Goal: Obtain resource: Obtain resource

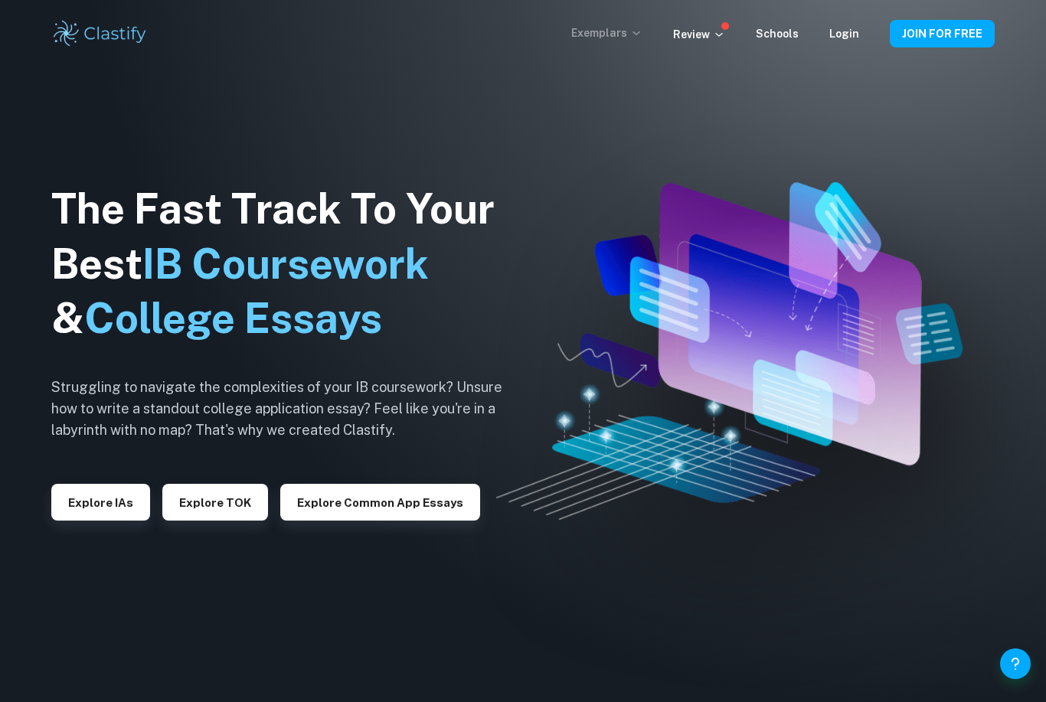
click at [611, 35] on p "Exemplars" at bounding box center [606, 33] width 71 height 17
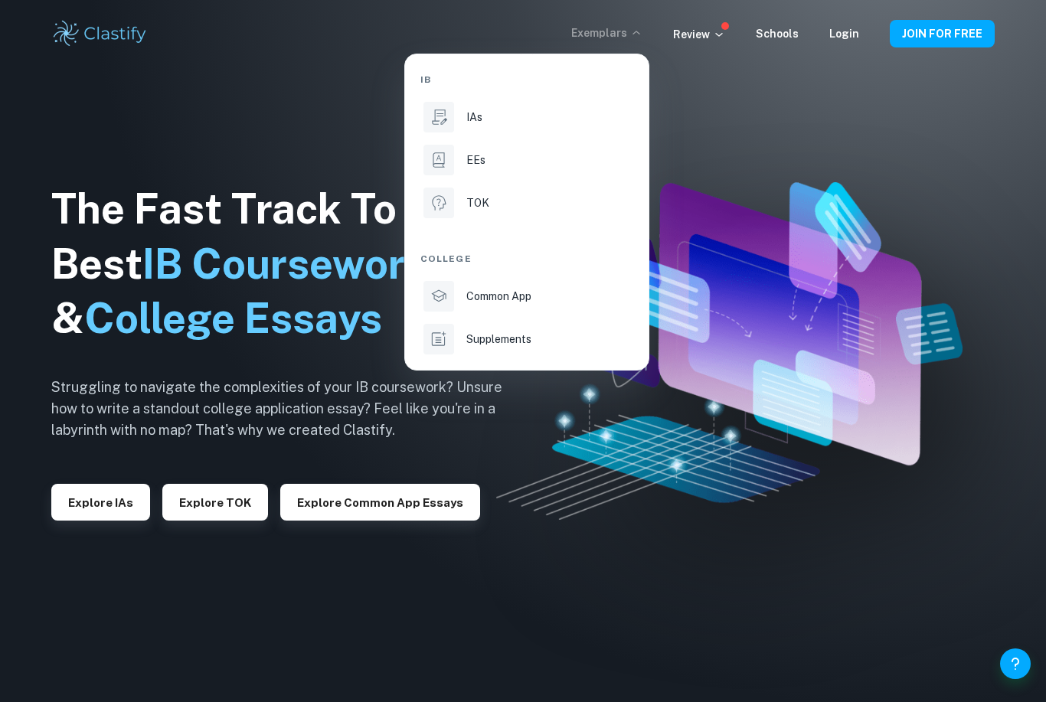
click at [915, 248] on div at bounding box center [523, 351] width 1046 height 702
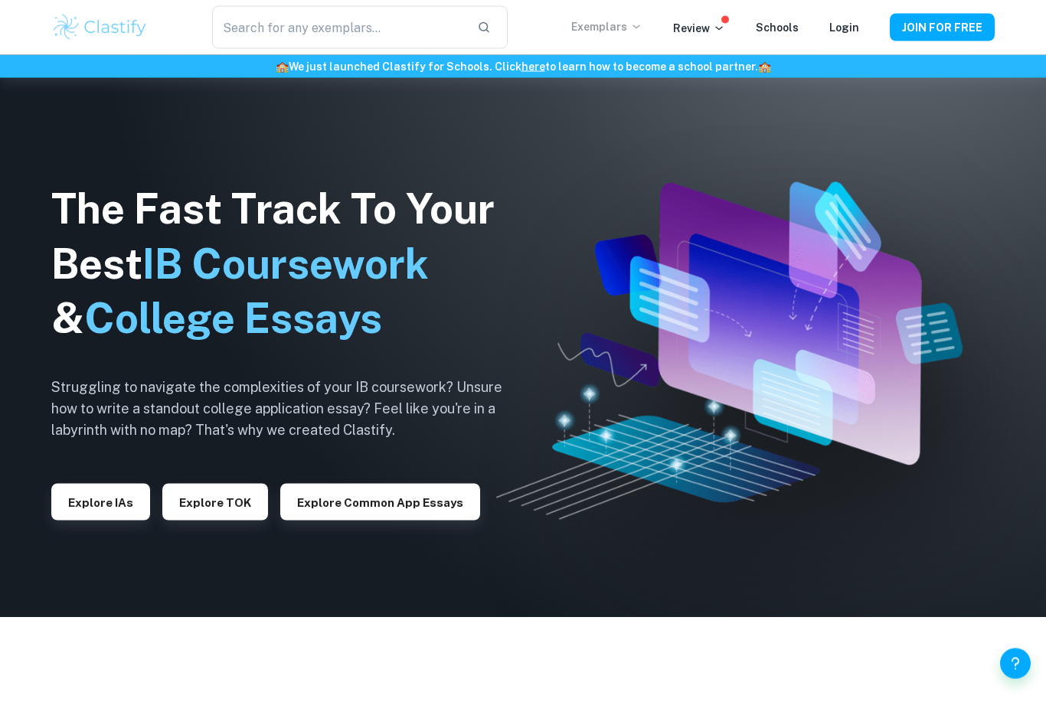
scroll to position [85, 0]
click at [603, 31] on p "Exemplars" at bounding box center [606, 26] width 71 height 17
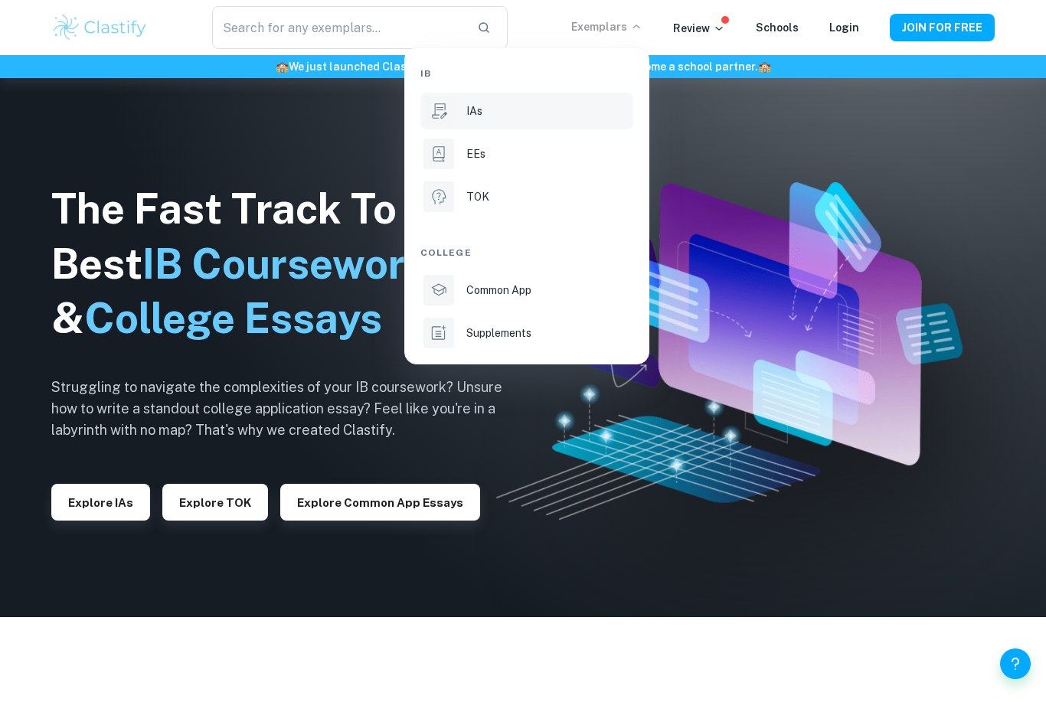
click at [480, 113] on p "IAs" at bounding box center [475, 111] width 16 height 17
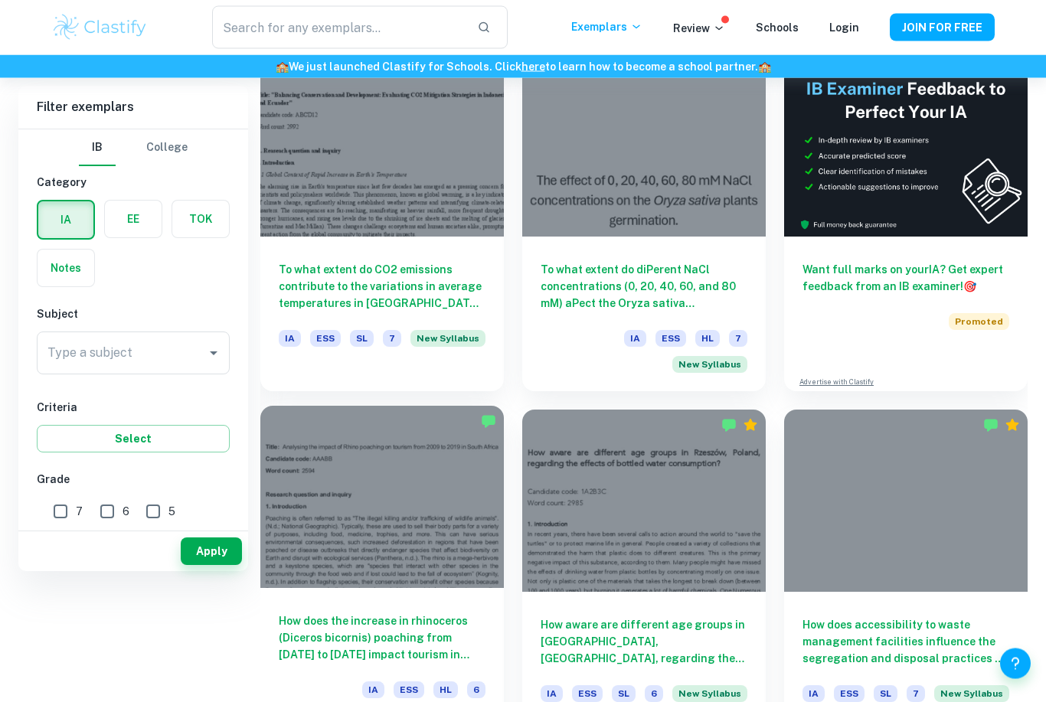
scroll to position [490, 0]
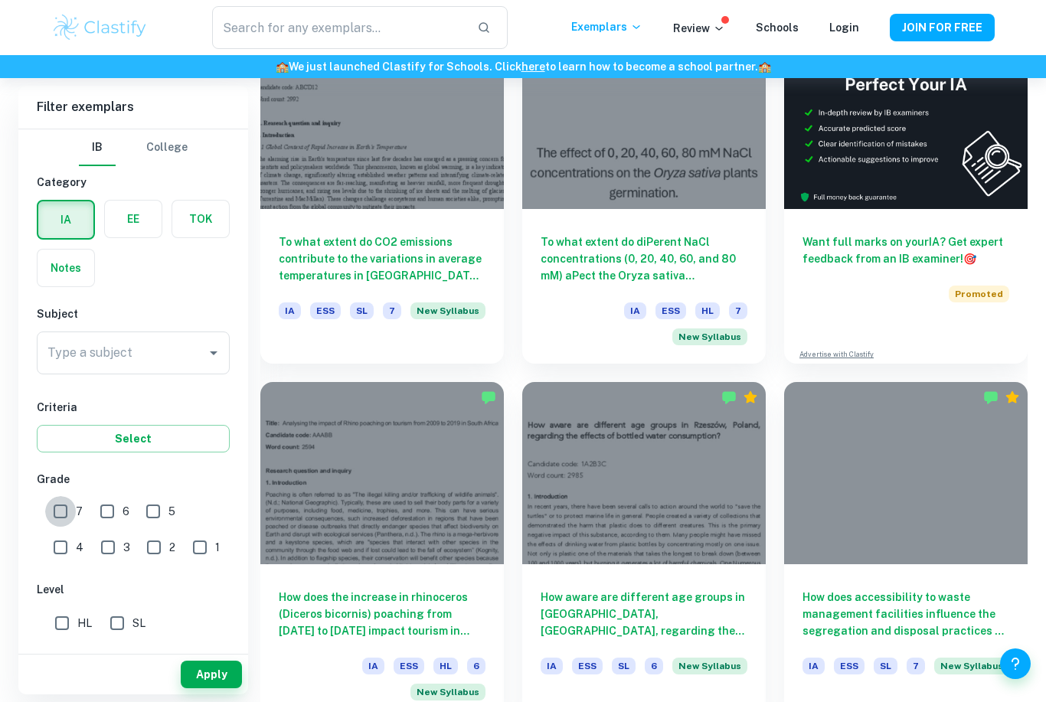
click at [64, 515] on input "7" at bounding box center [60, 511] width 31 height 31
checkbox input "true"
click at [107, 368] on div "Type a subject" at bounding box center [133, 353] width 193 height 43
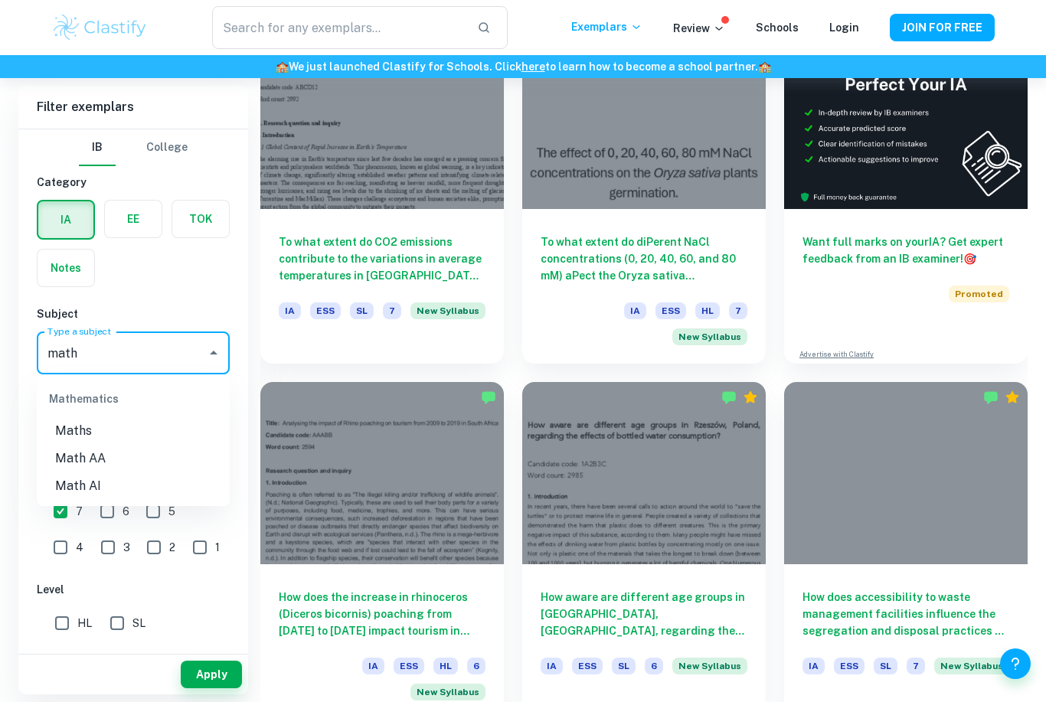
click at [92, 455] on li "Math AA" at bounding box center [133, 459] width 193 height 28
type input "Math AA"
click at [103, 412] on h6 "Criteria" at bounding box center [133, 407] width 193 height 17
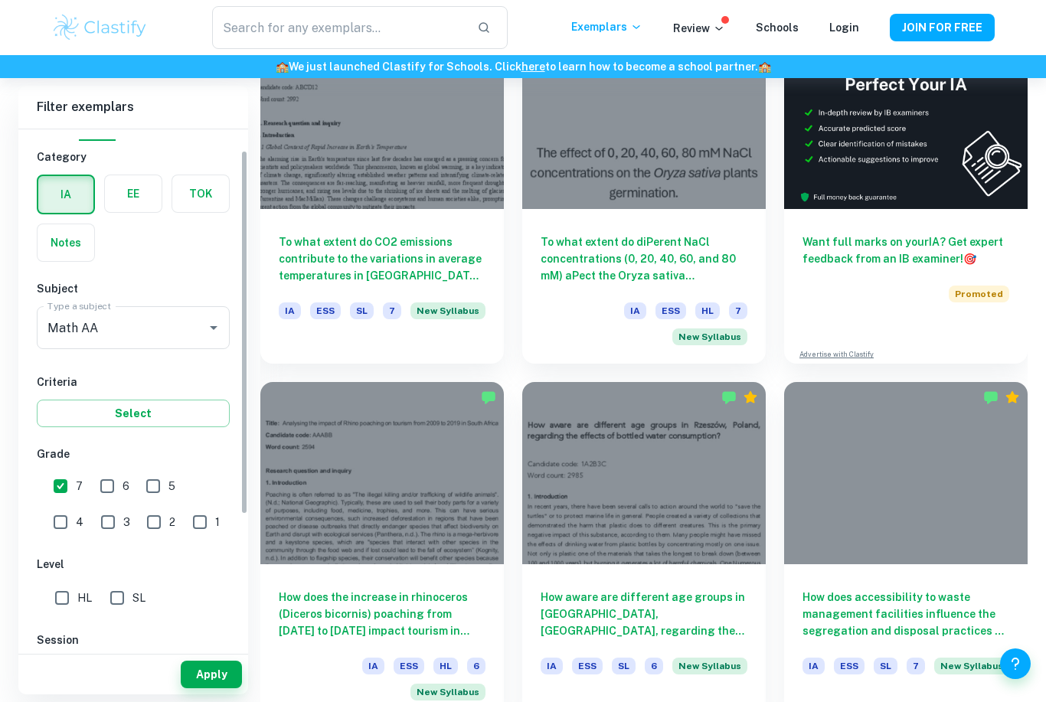
scroll to position [72, 0]
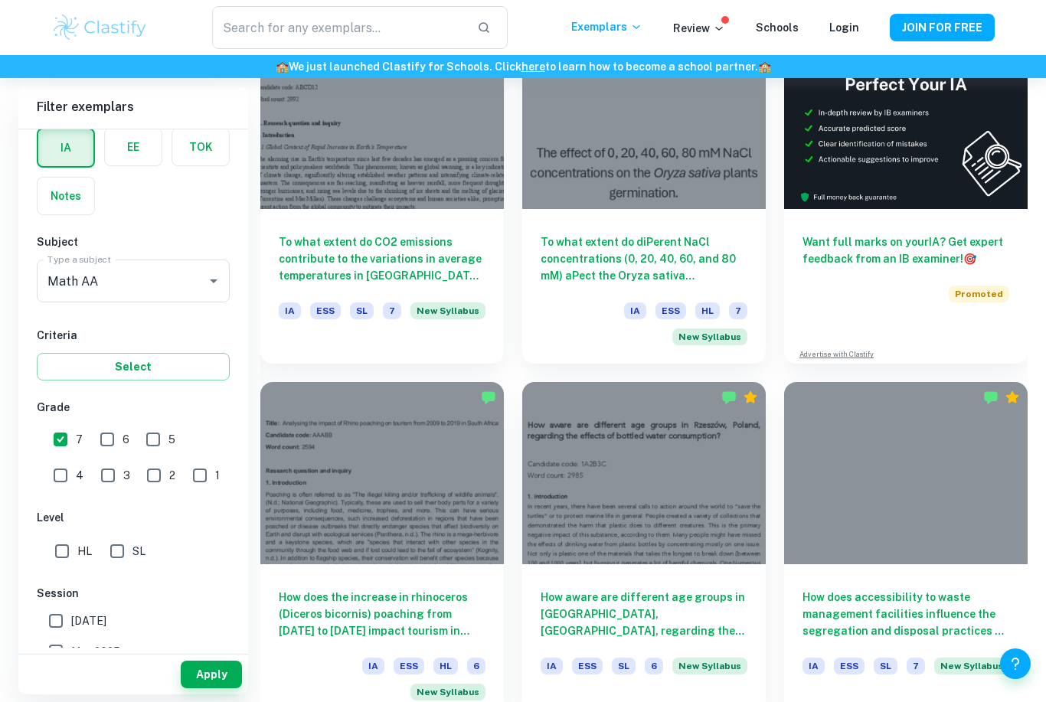
click at [123, 553] on input "SL" at bounding box center [117, 551] width 31 height 31
checkbox input "true"
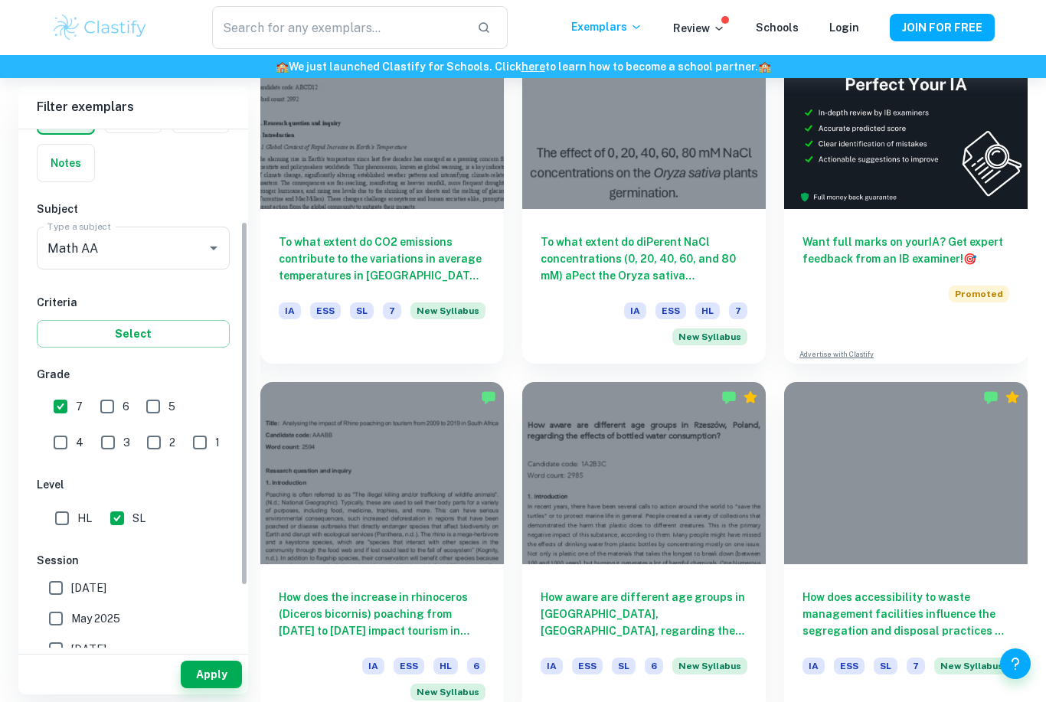
scroll to position [153, 0]
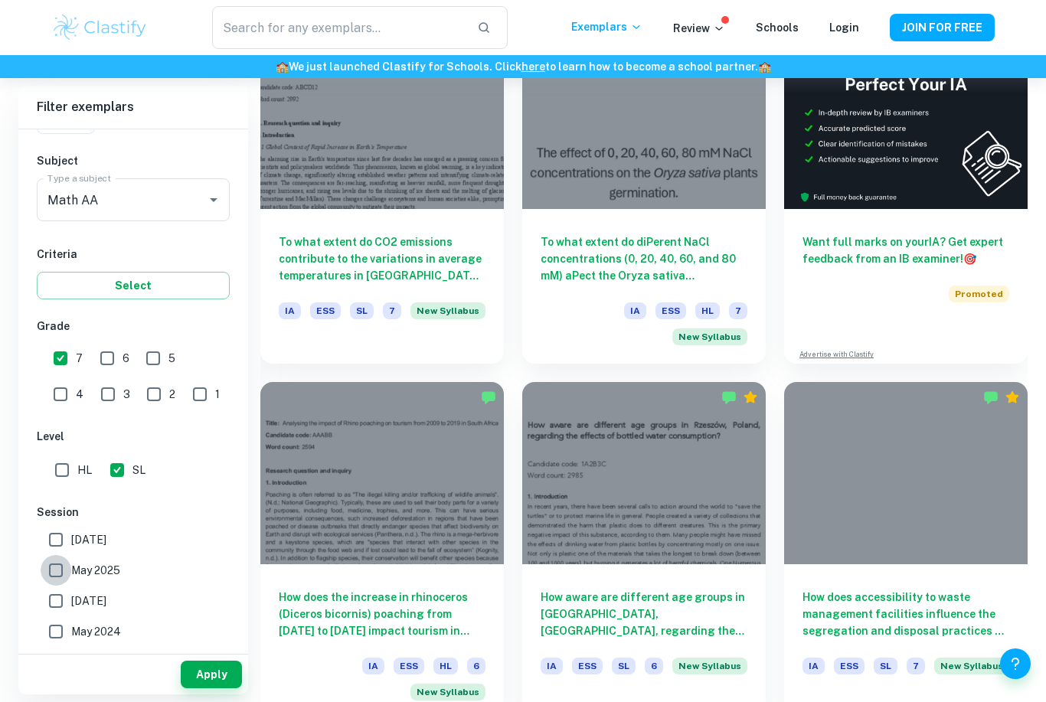
click at [57, 575] on input "May 2025" at bounding box center [56, 570] width 31 height 31
checkbox input "true"
click at [61, 540] on input "[DATE]" at bounding box center [56, 540] width 31 height 31
checkbox input "true"
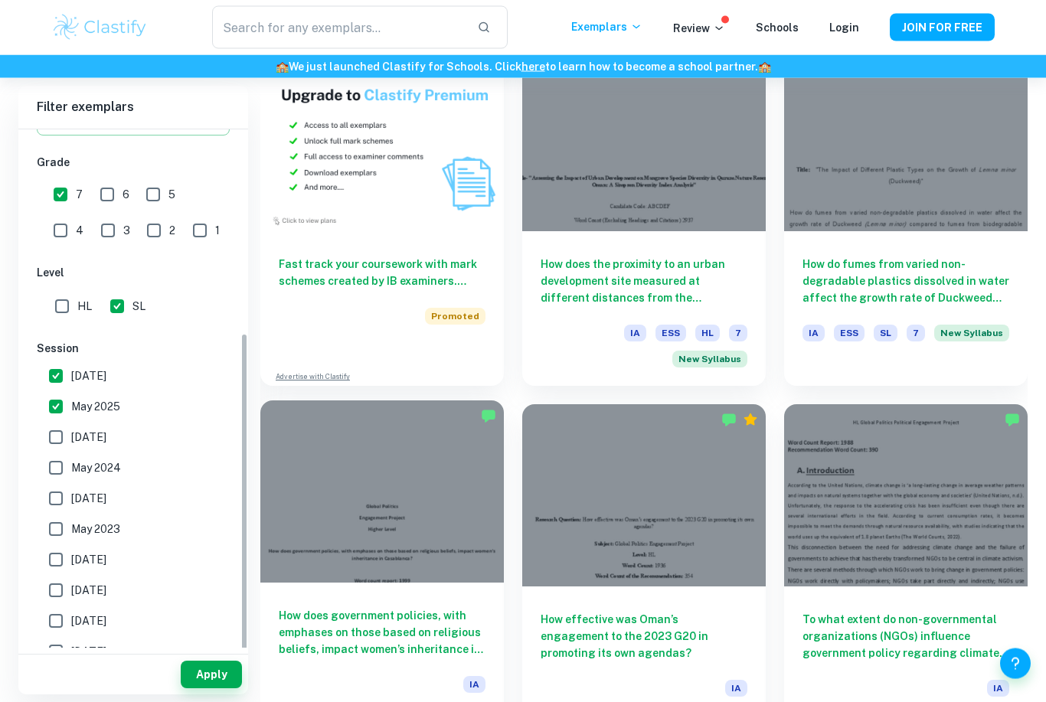
scroll to position [1184, 0]
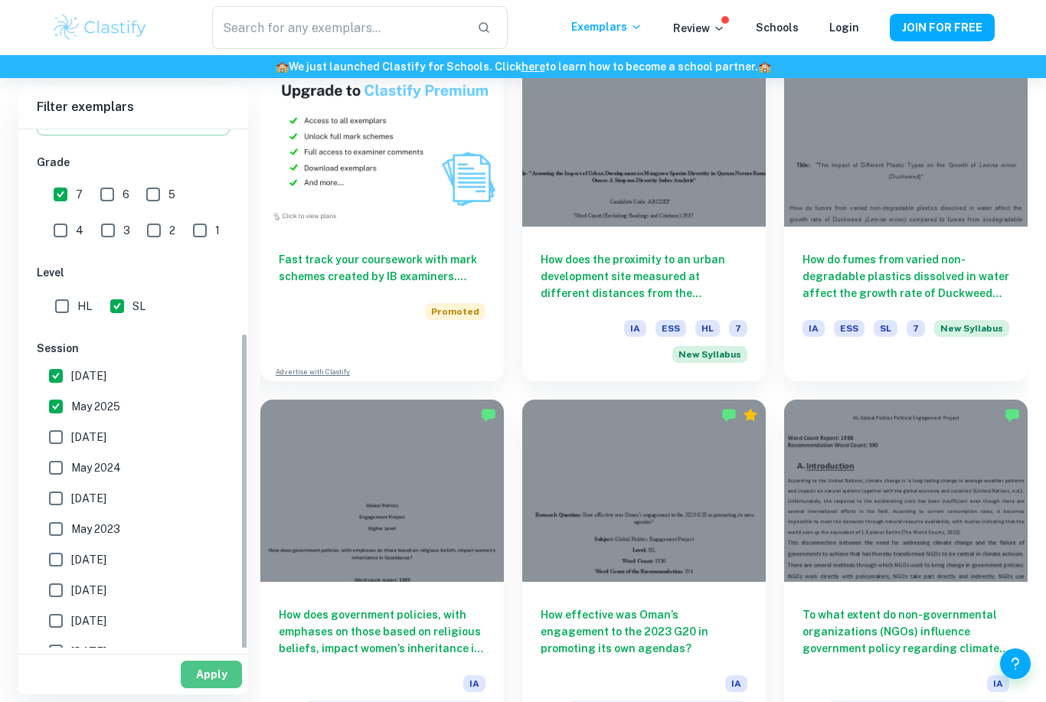
click at [216, 689] on button "Apply" at bounding box center [211, 675] width 61 height 28
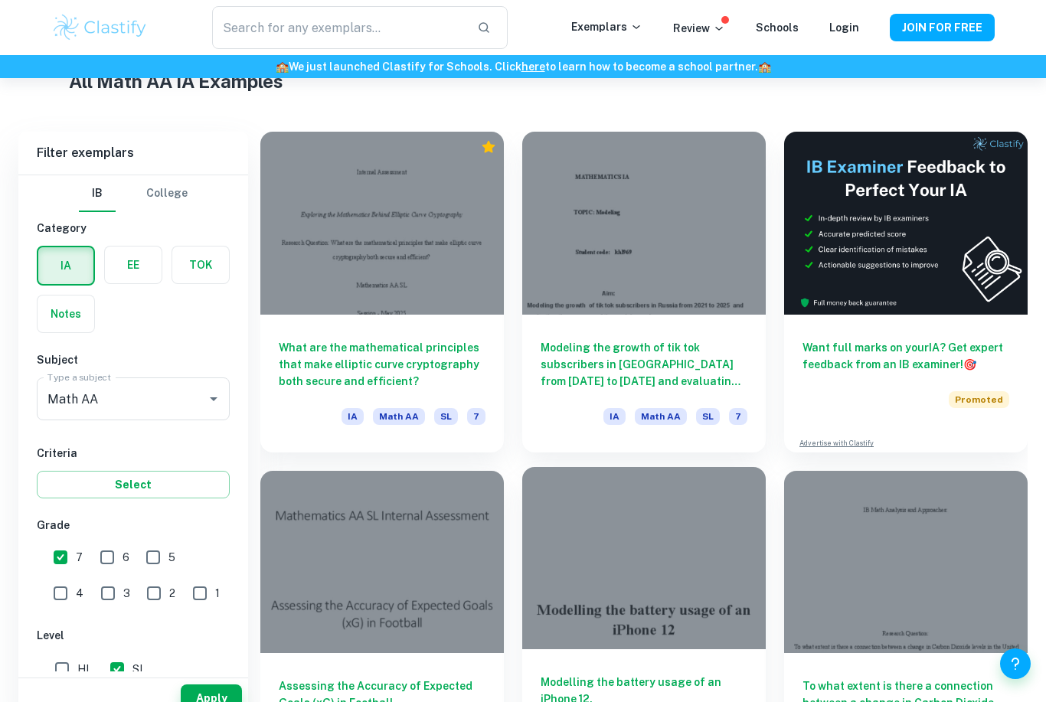
scroll to position [408, 0]
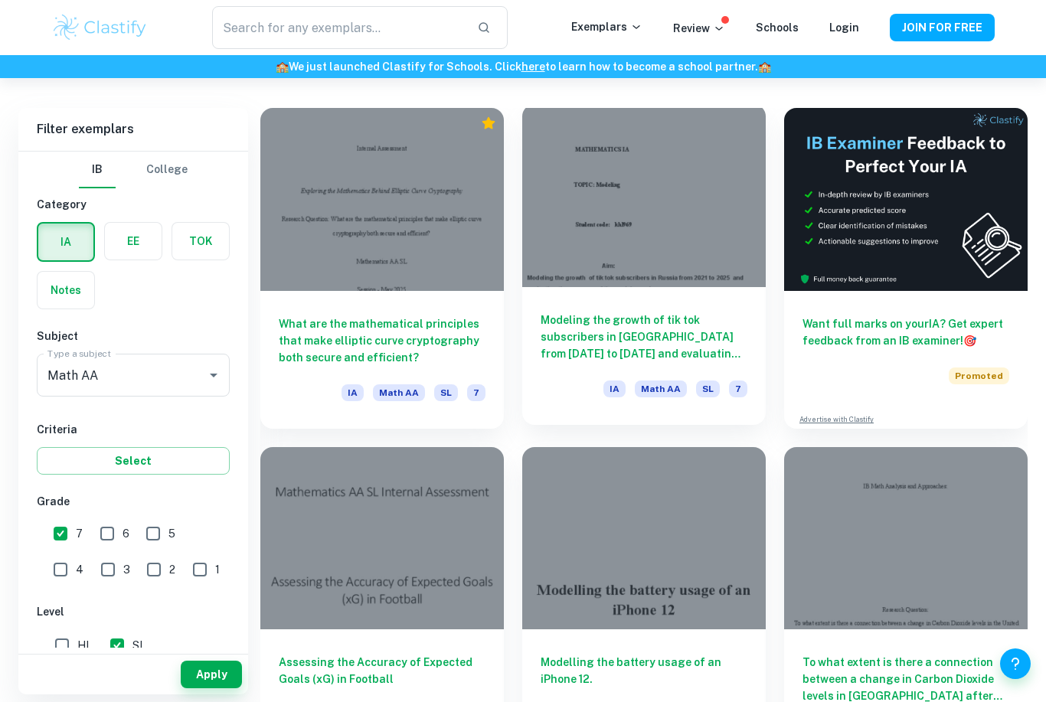
click at [625, 194] on div at bounding box center [644, 195] width 244 height 183
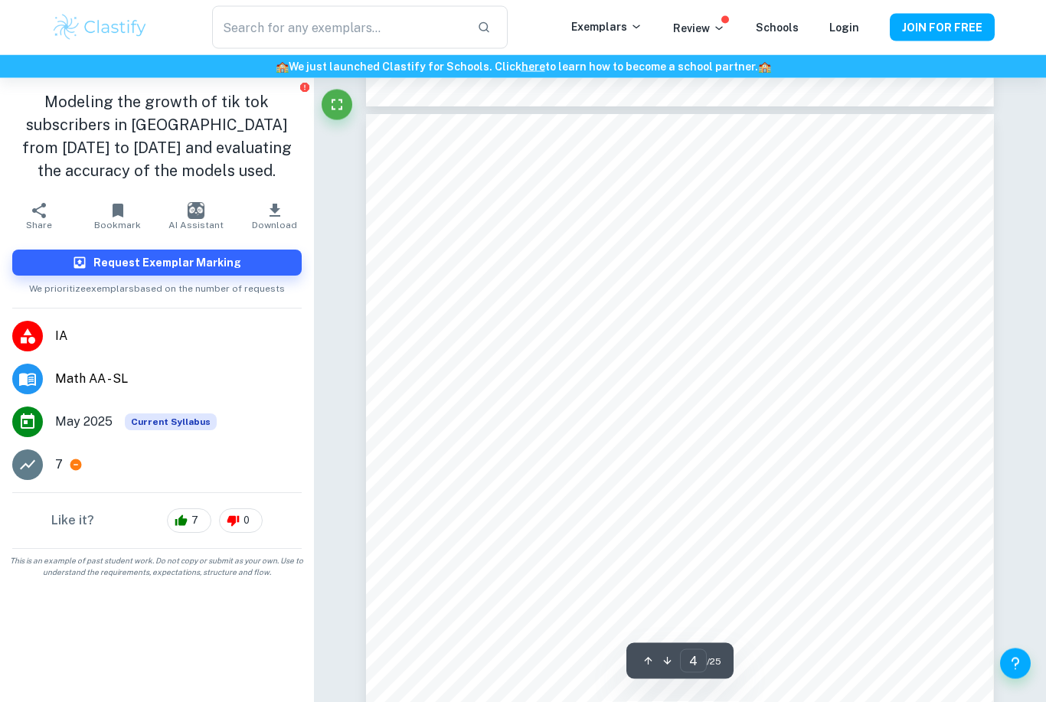
scroll to position [2642, 0]
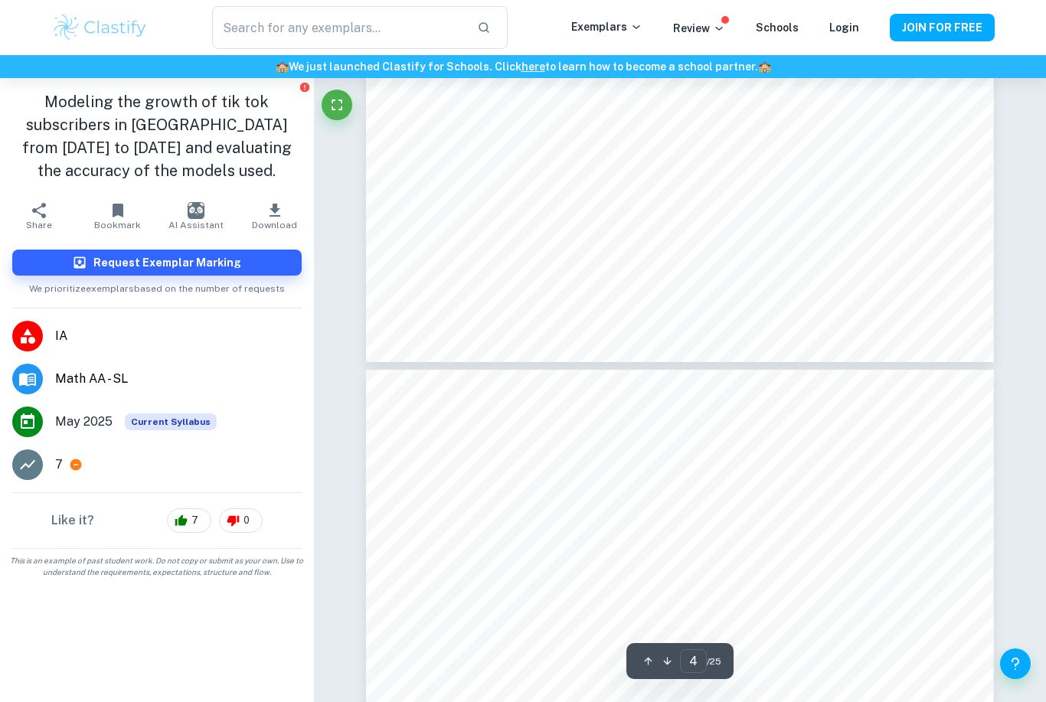
type input "3"
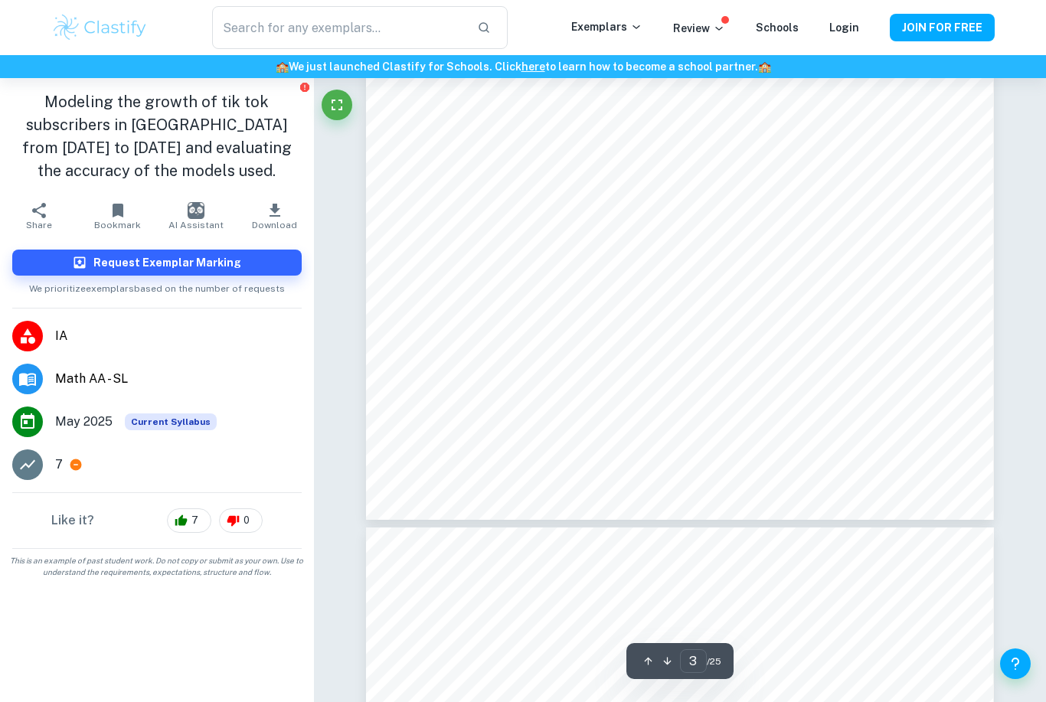
scroll to position [1974, 0]
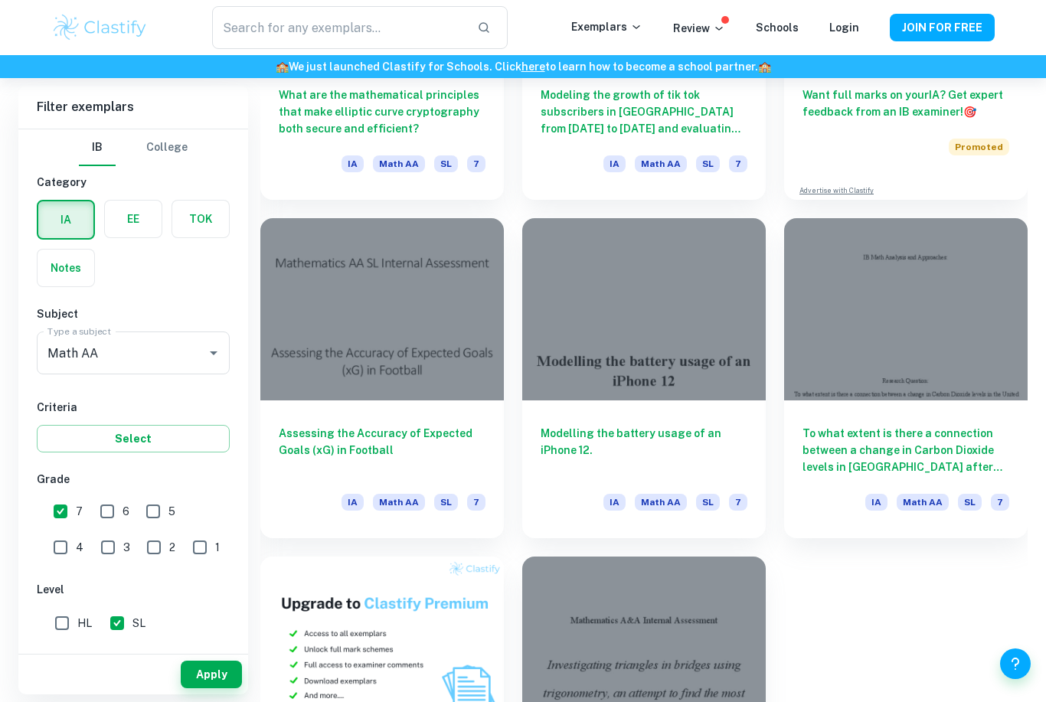
scroll to position [642, 0]
